Goal: Contribute content: Add original content to the website for others to see

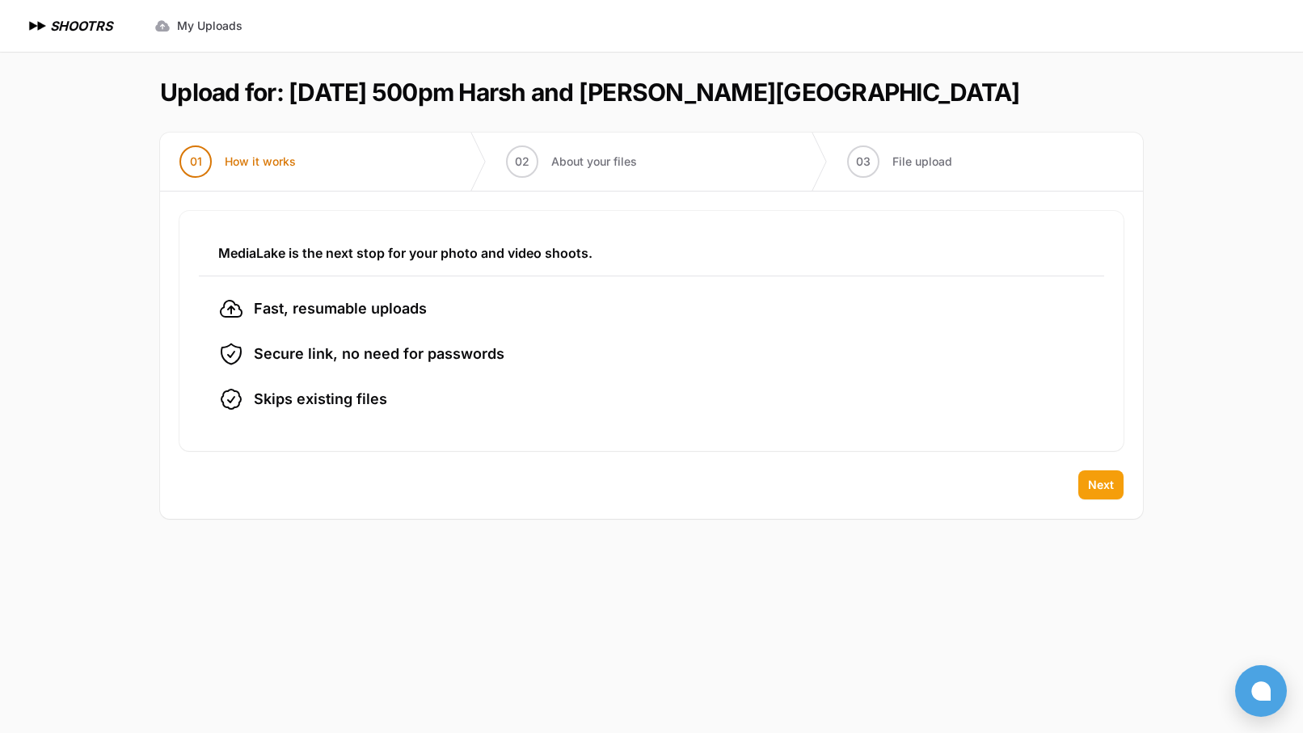
click at [1097, 489] on span "Next" at bounding box center [1101, 485] width 26 height 16
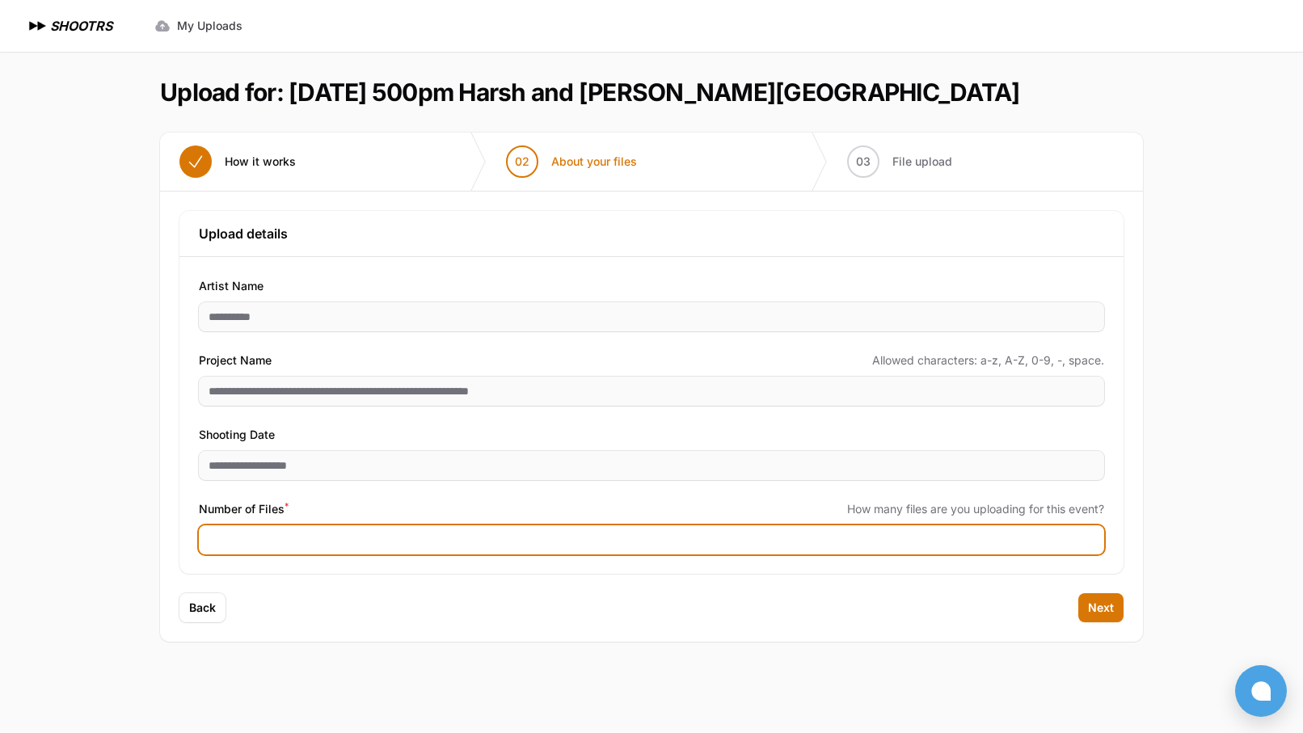
click at [567, 540] on input "Number of Files *" at bounding box center [651, 539] width 905 height 29
type input "***"
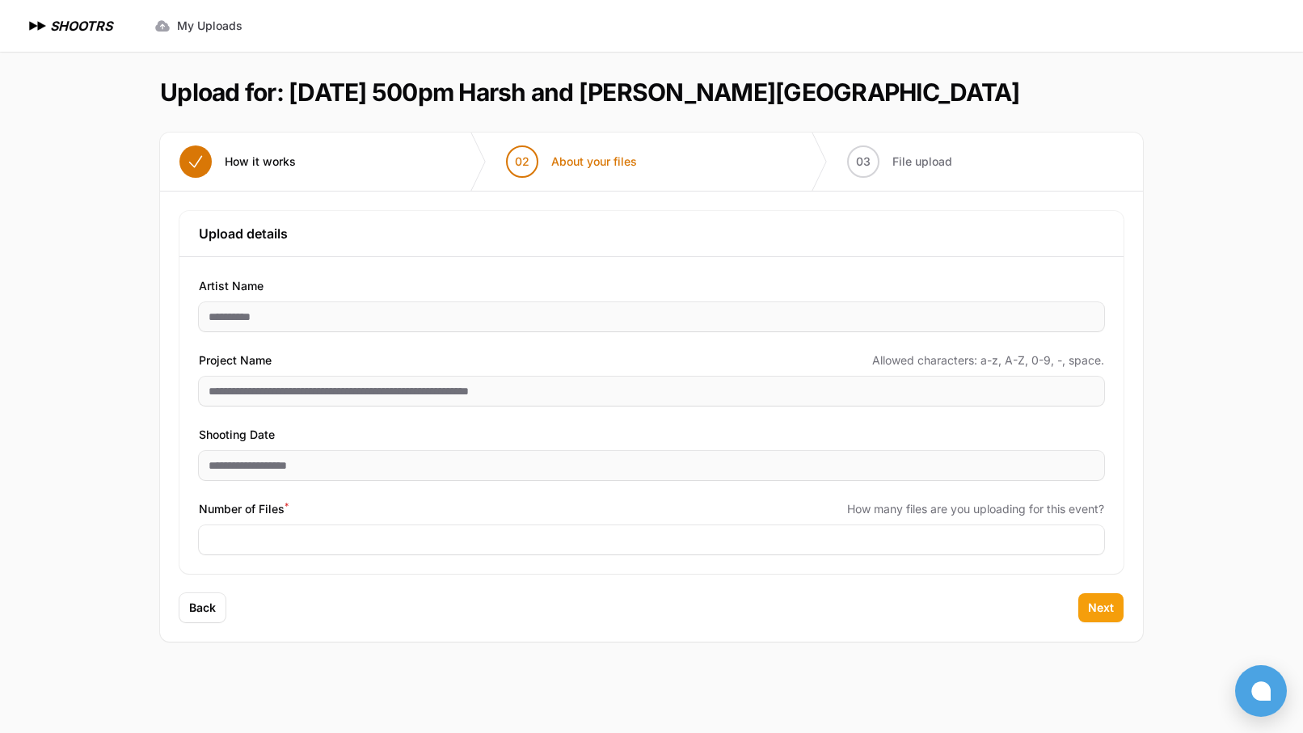
click at [1100, 609] on span "Next" at bounding box center [1101, 608] width 26 height 16
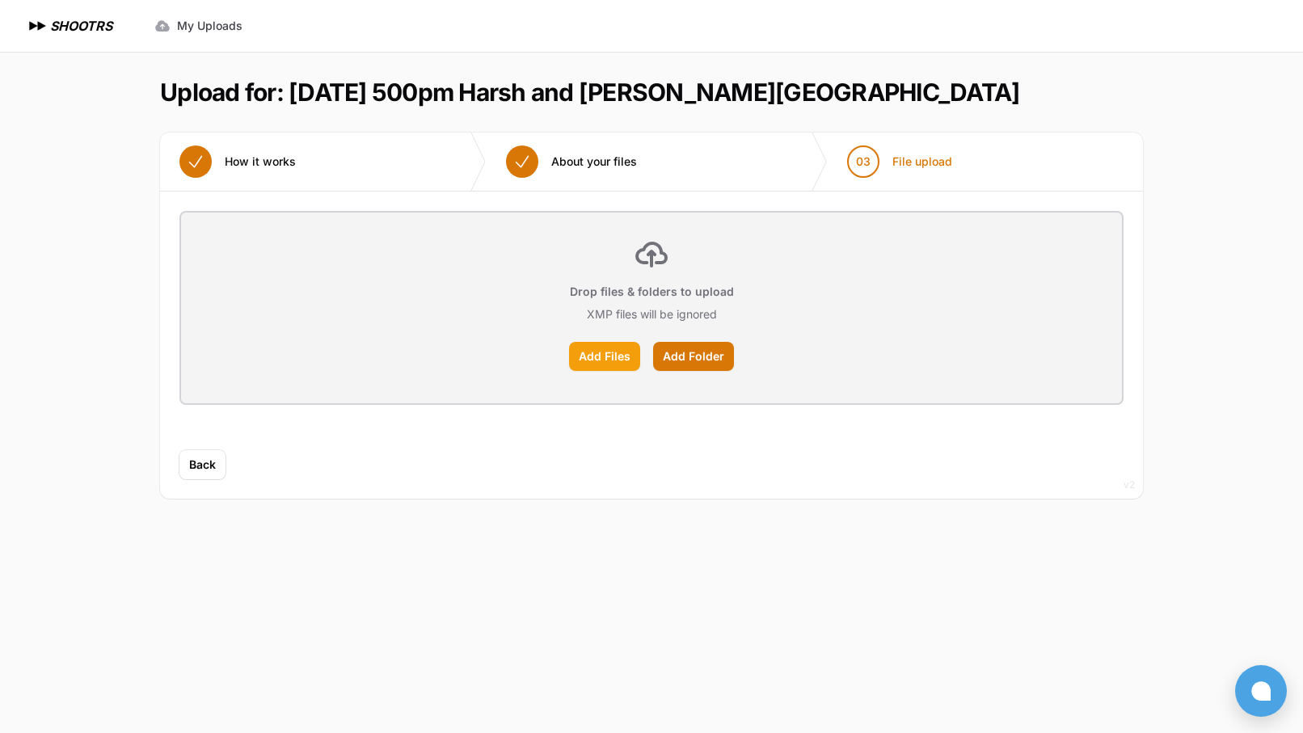
click at [612, 358] on label "Add Files" at bounding box center [604, 356] width 71 height 29
click at [0, 0] on input "Add Files" at bounding box center [0, 0] width 0 height 0
